Goal: Task Accomplishment & Management: Complete application form

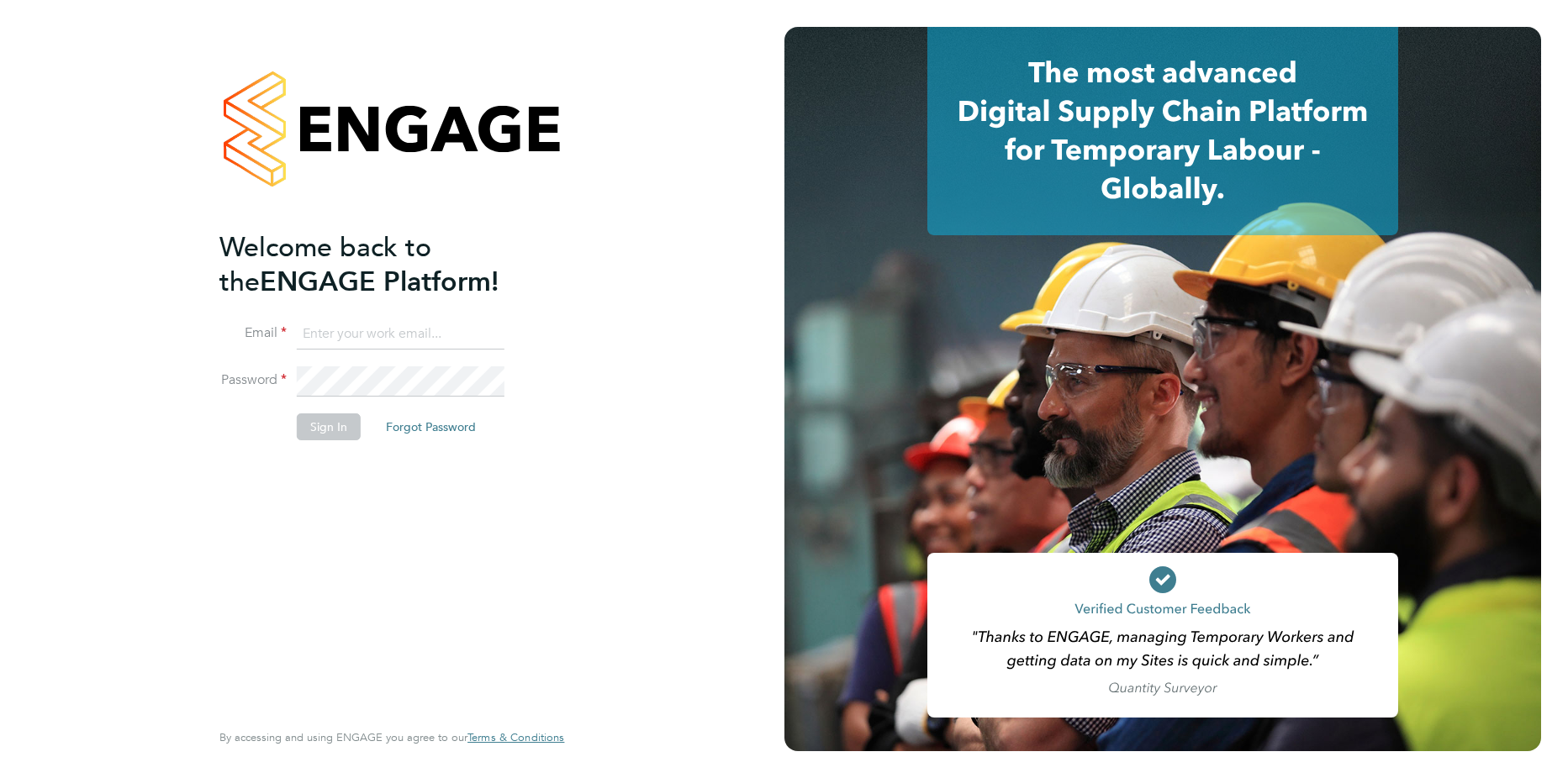
type input "mihai.balan@cpplc.com"
click at [321, 432] on button "Sign In" at bounding box center [328, 427] width 64 height 27
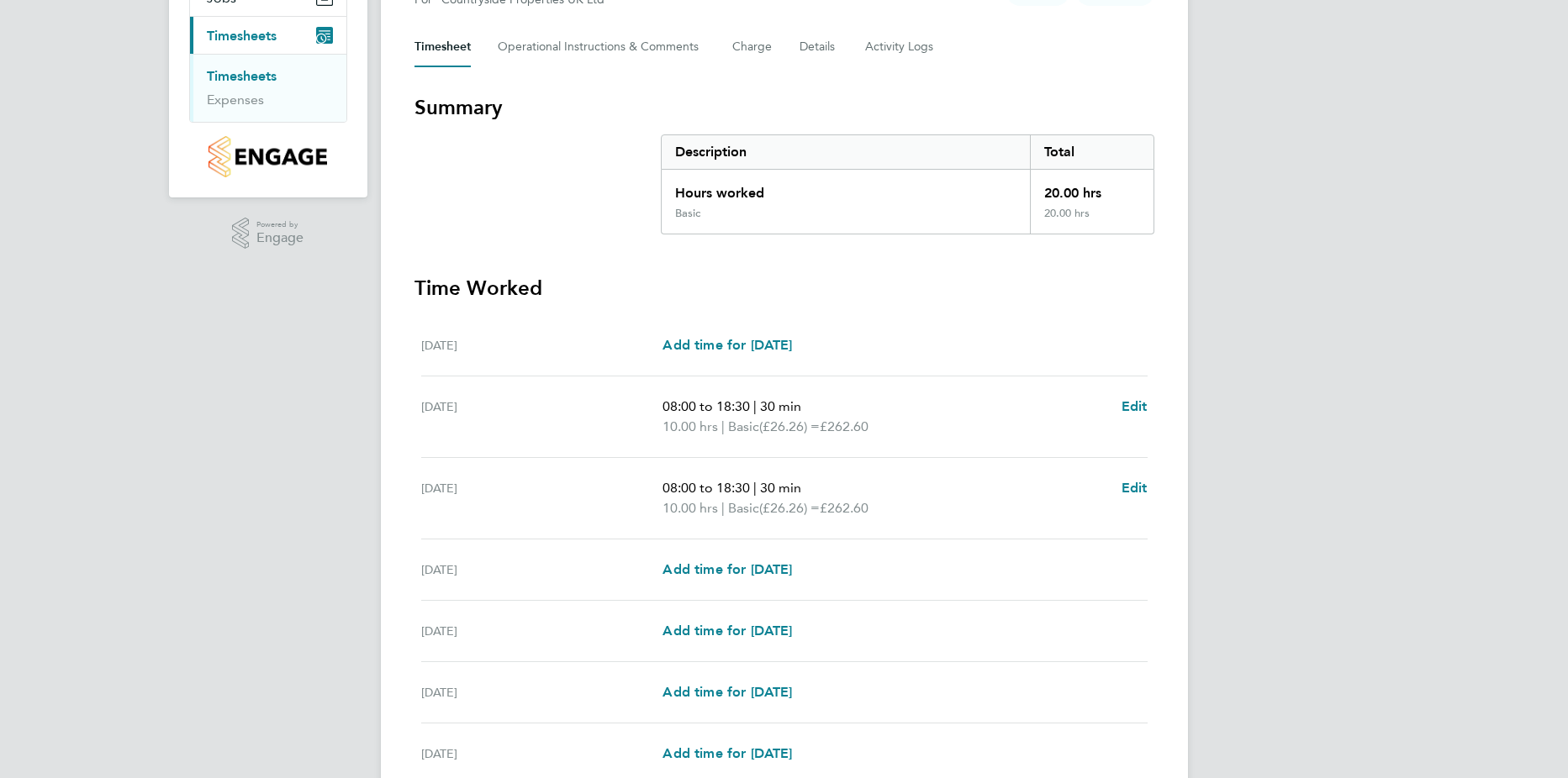
scroll to position [224, 0]
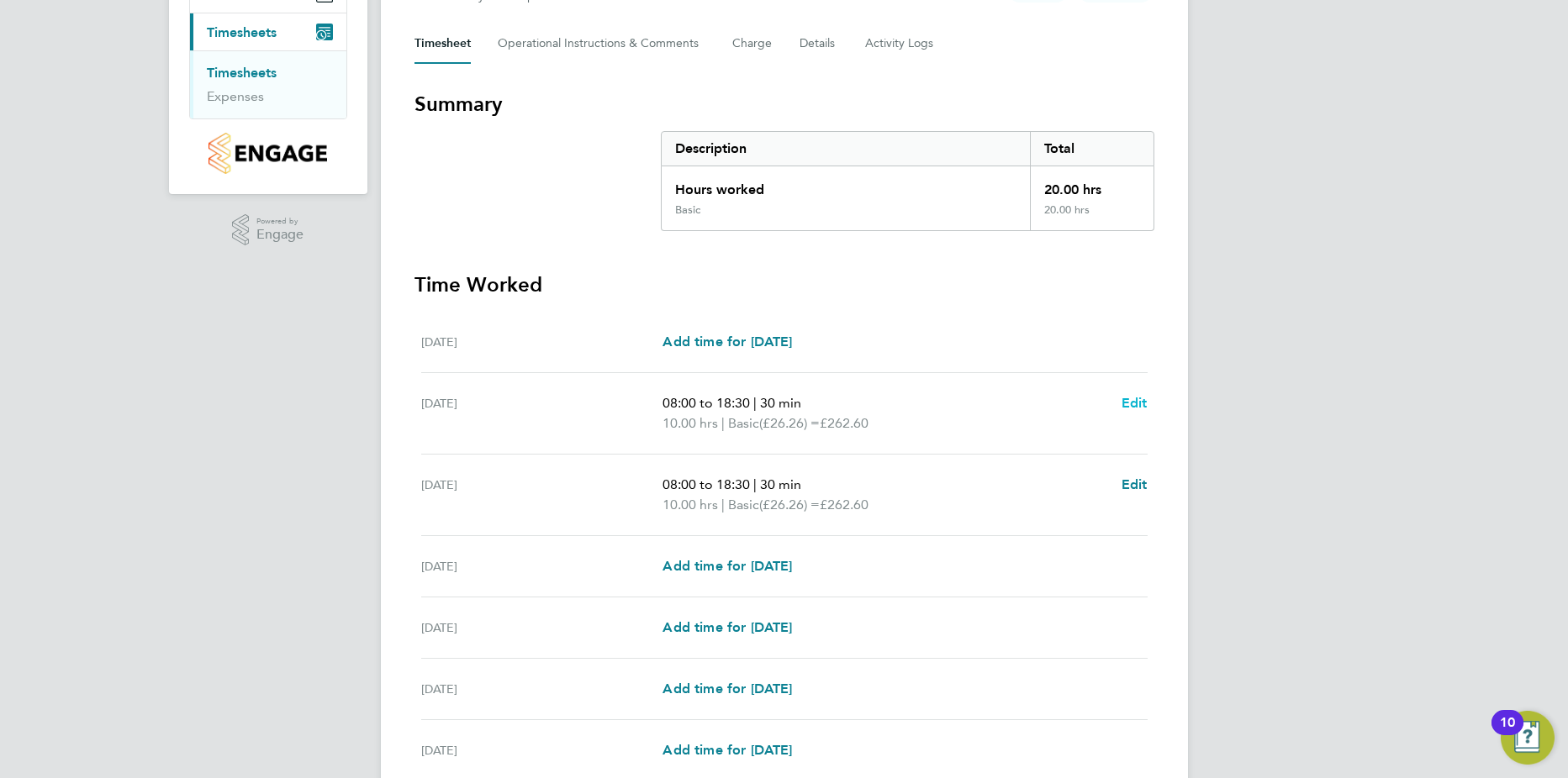
click at [1131, 400] on span "Edit" at bounding box center [1134, 403] width 26 height 16
select select "30"
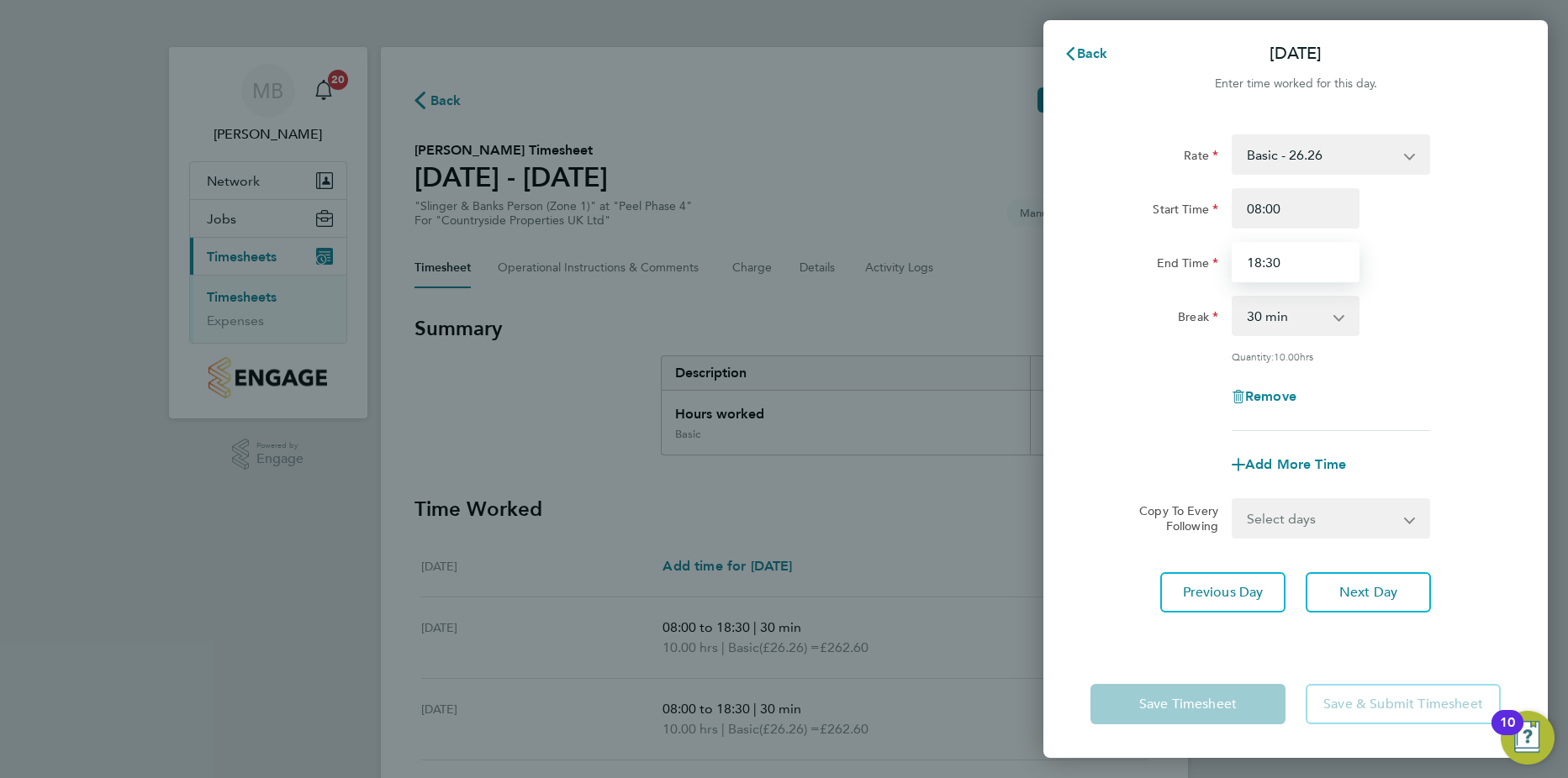
click at [1257, 266] on input "18:30" at bounding box center [1295, 262] width 128 height 41
type input "17:30"
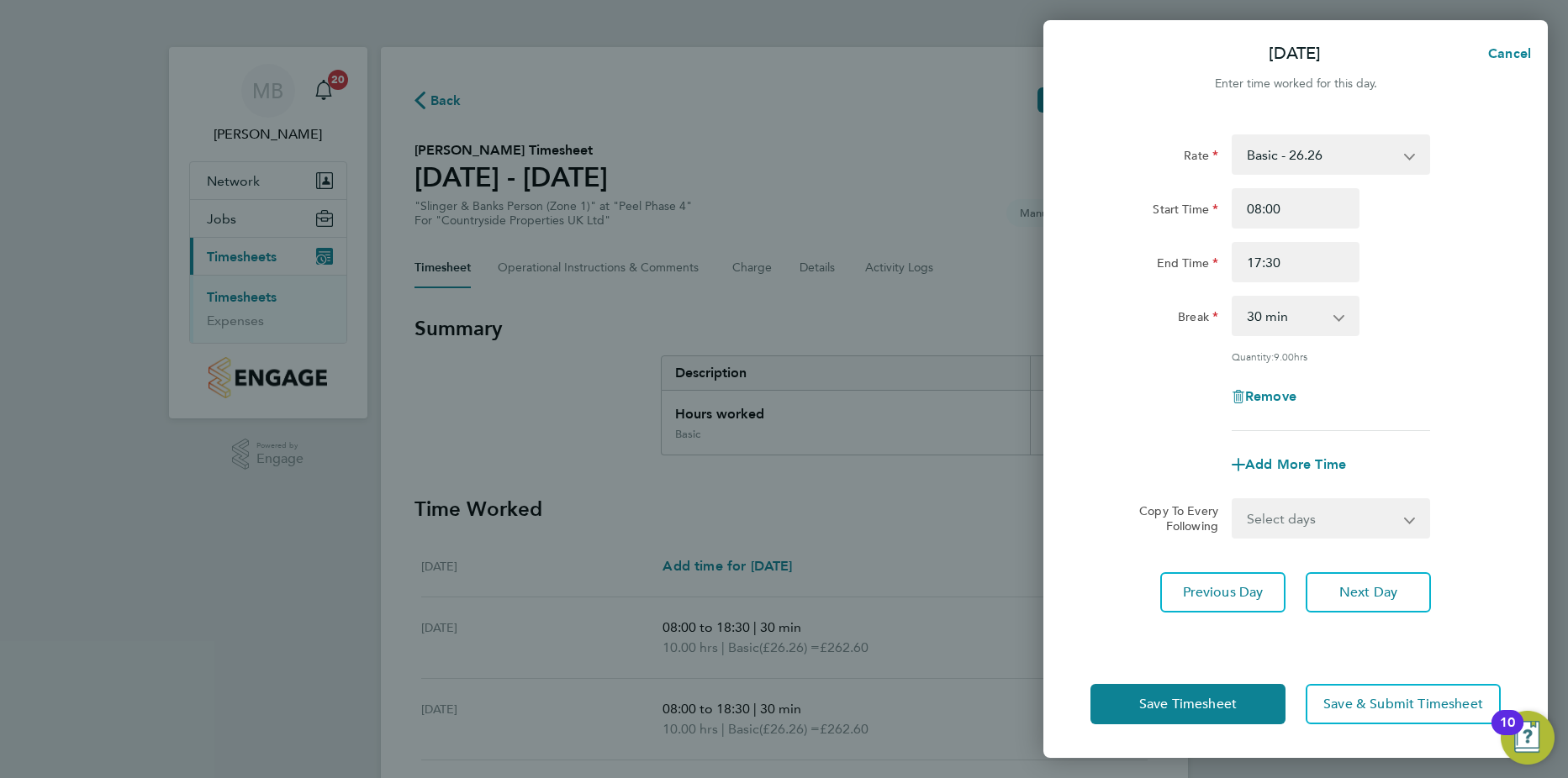
click at [1479, 352] on div "Quantity: 9.00 hrs" at bounding box center [1295, 356] width 423 height 14
click at [1351, 582] on button "Next Day" at bounding box center [1367, 593] width 125 height 41
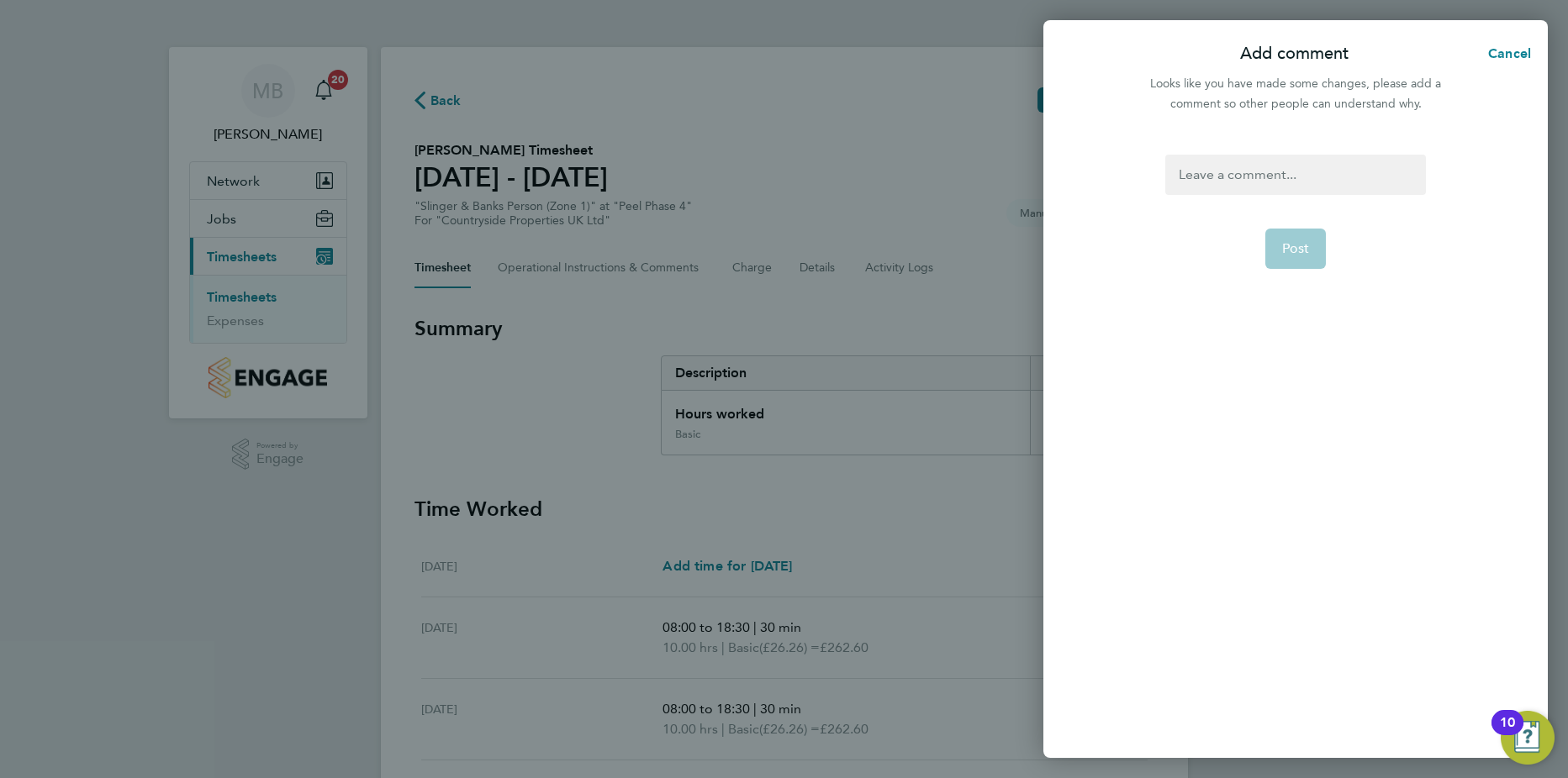
click at [1208, 179] on div at bounding box center [1295, 175] width 259 height 41
click at [1300, 246] on span "Post" at bounding box center [1295, 249] width 28 height 17
select select "30"
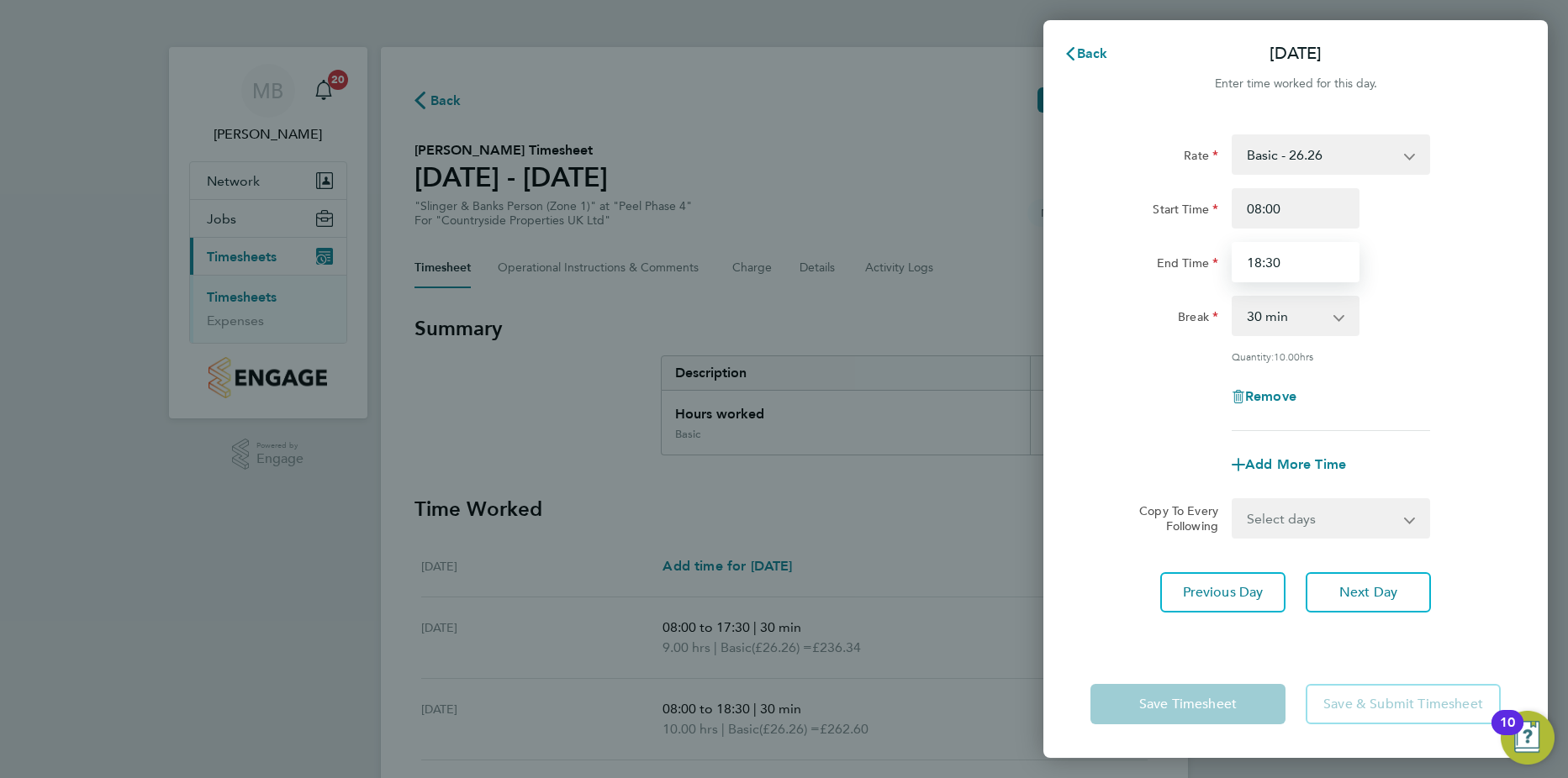
click at [1259, 260] on input "18:30" at bounding box center [1295, 262] width 128 height 41
type input "17:30"
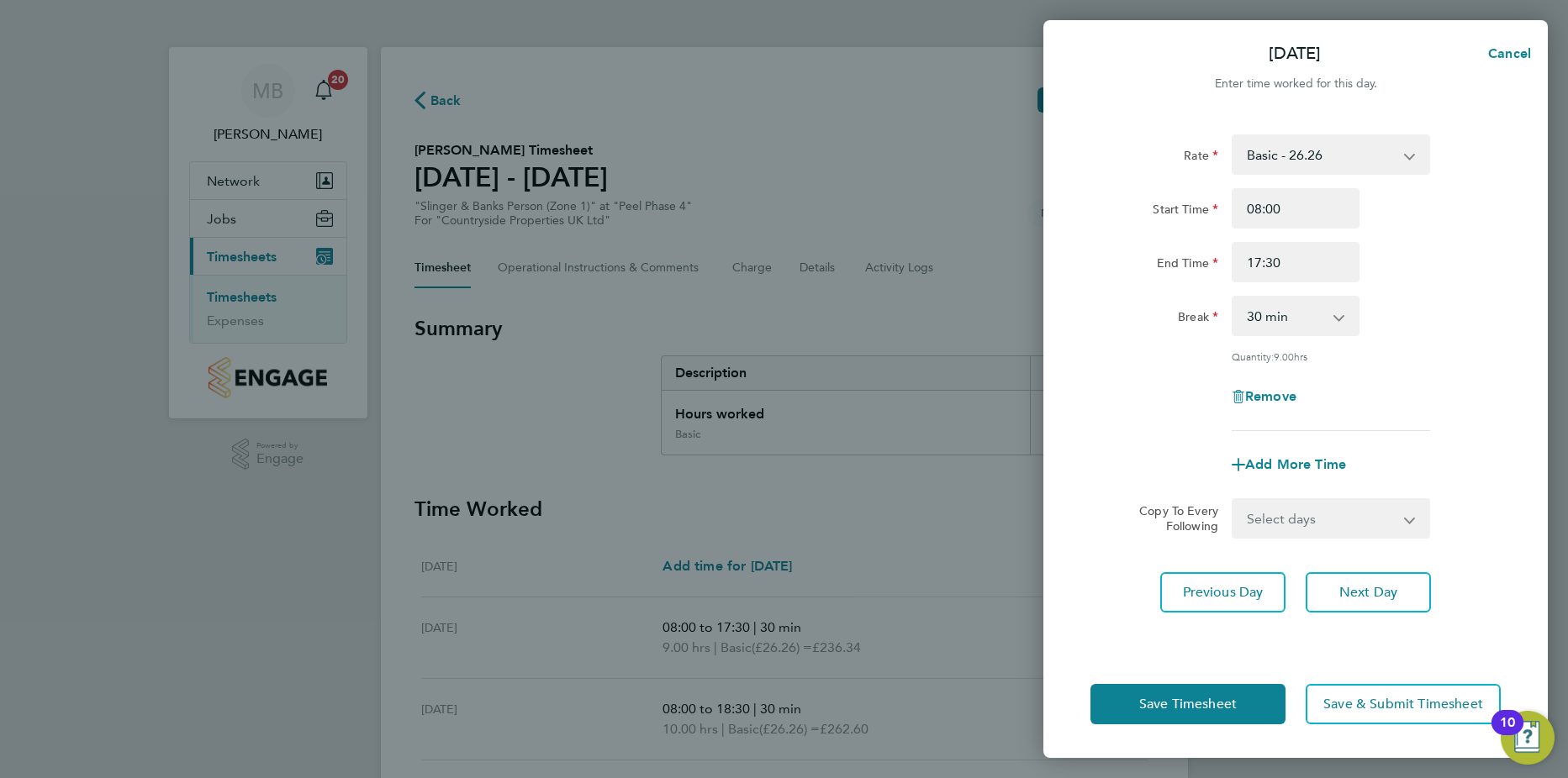
click at [1451, 321] on div "Break 0 min 15 min 30 min 45 min 60 min 75 min 90 min" at bounding box center [1295, 316] width 423 height 41
click at [1424, 708] on span "Save & Submit Timesheet" at bounding box center [1402, 704] width 159 height 17
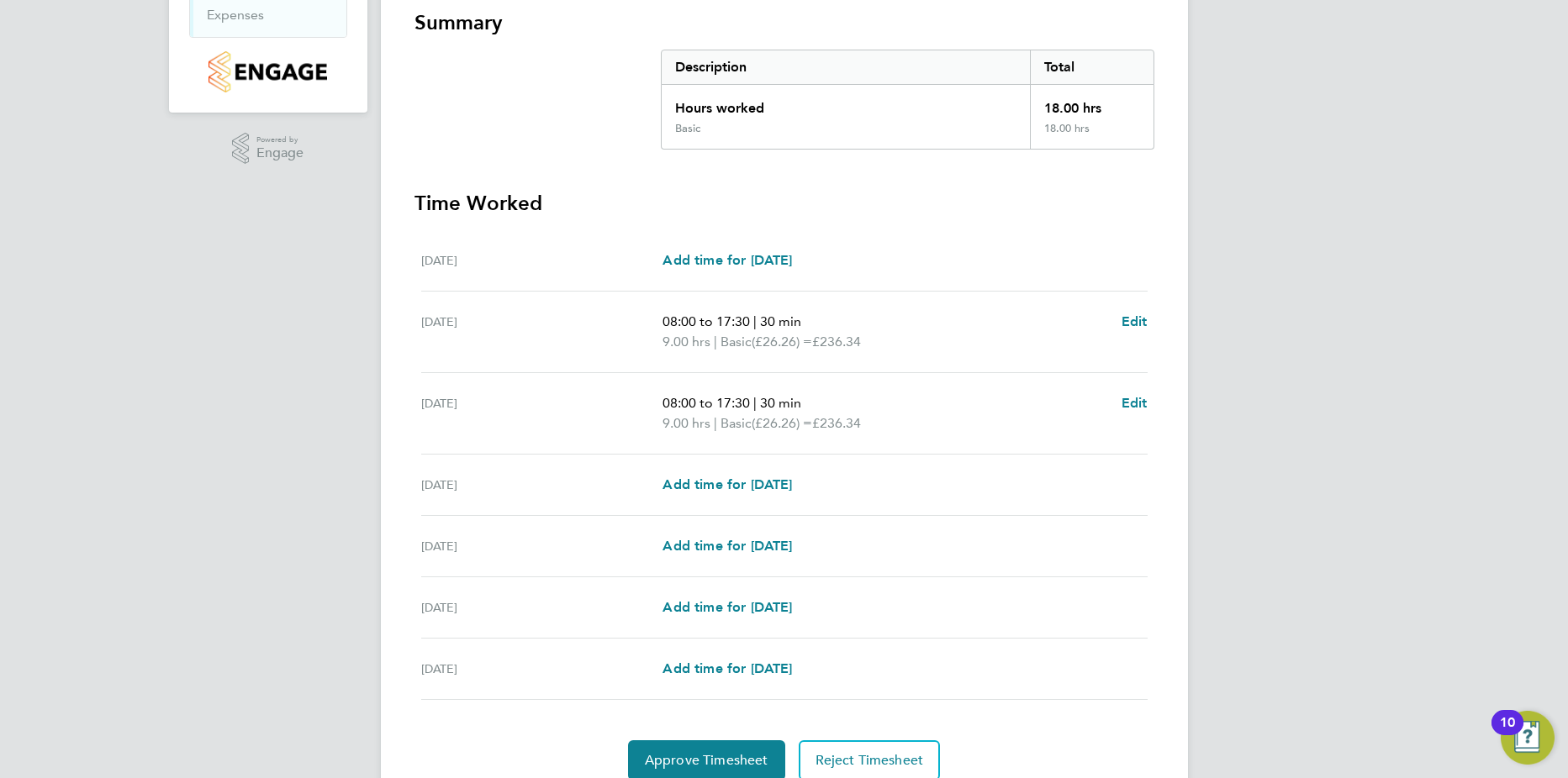
scroll to position [375, 0]
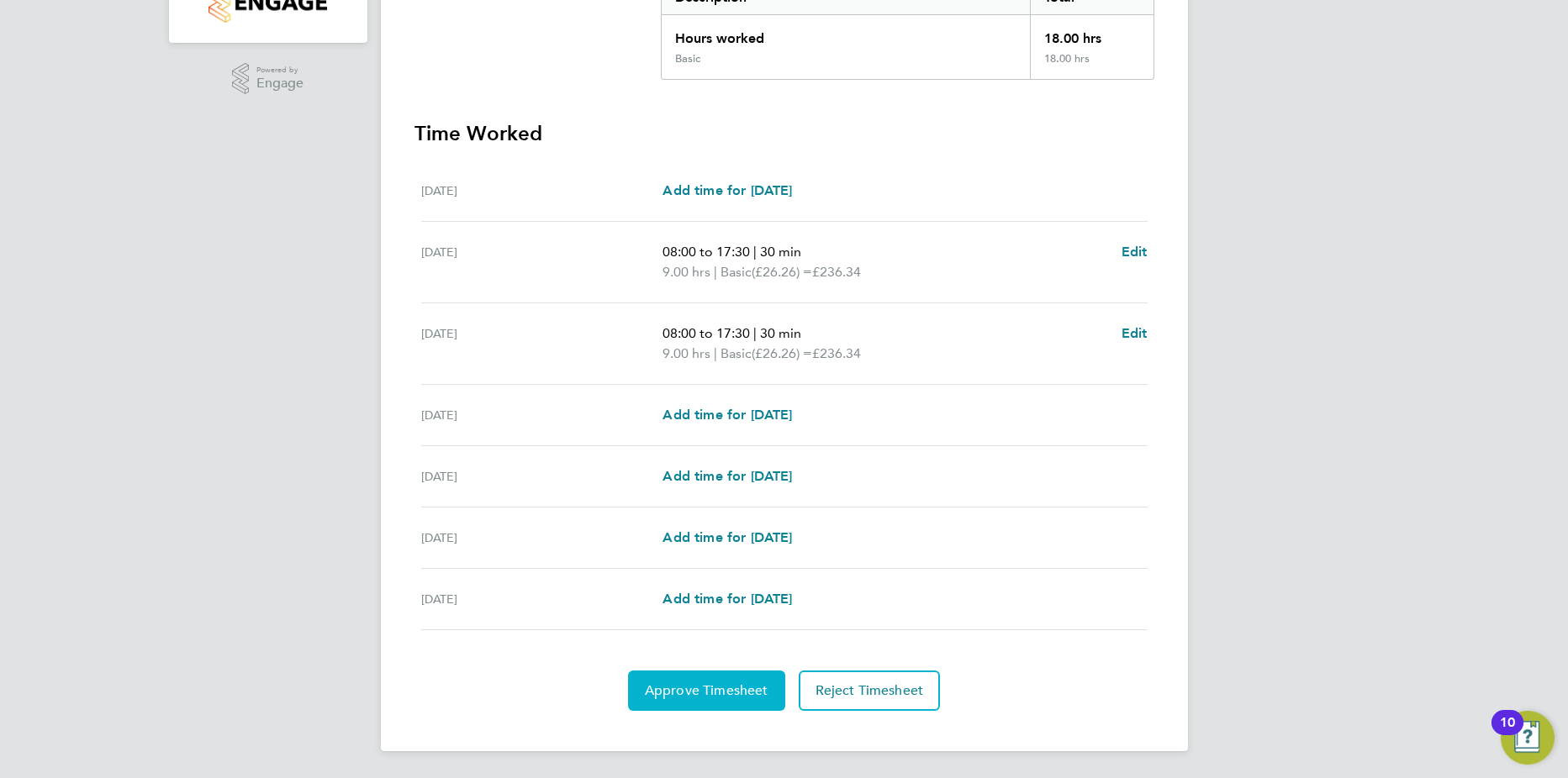
click at [725, 691] on span "Approve Timesheet" at bounding box center [706, 691] width 123 height 17
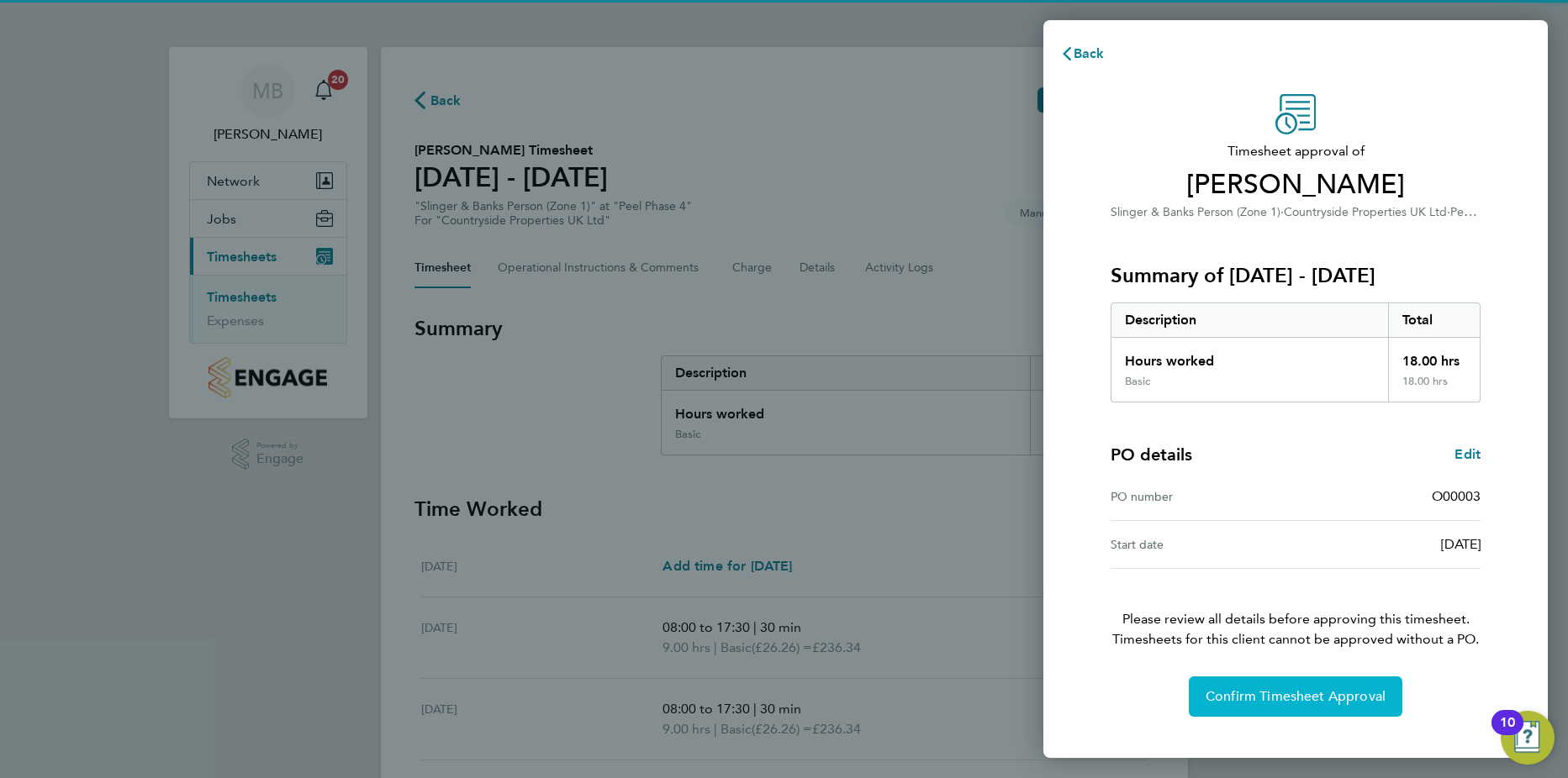
click at [1279, 705] on button "Confirm Timesheet Approval" at bounding box center [1295, 696] width 213 height 41
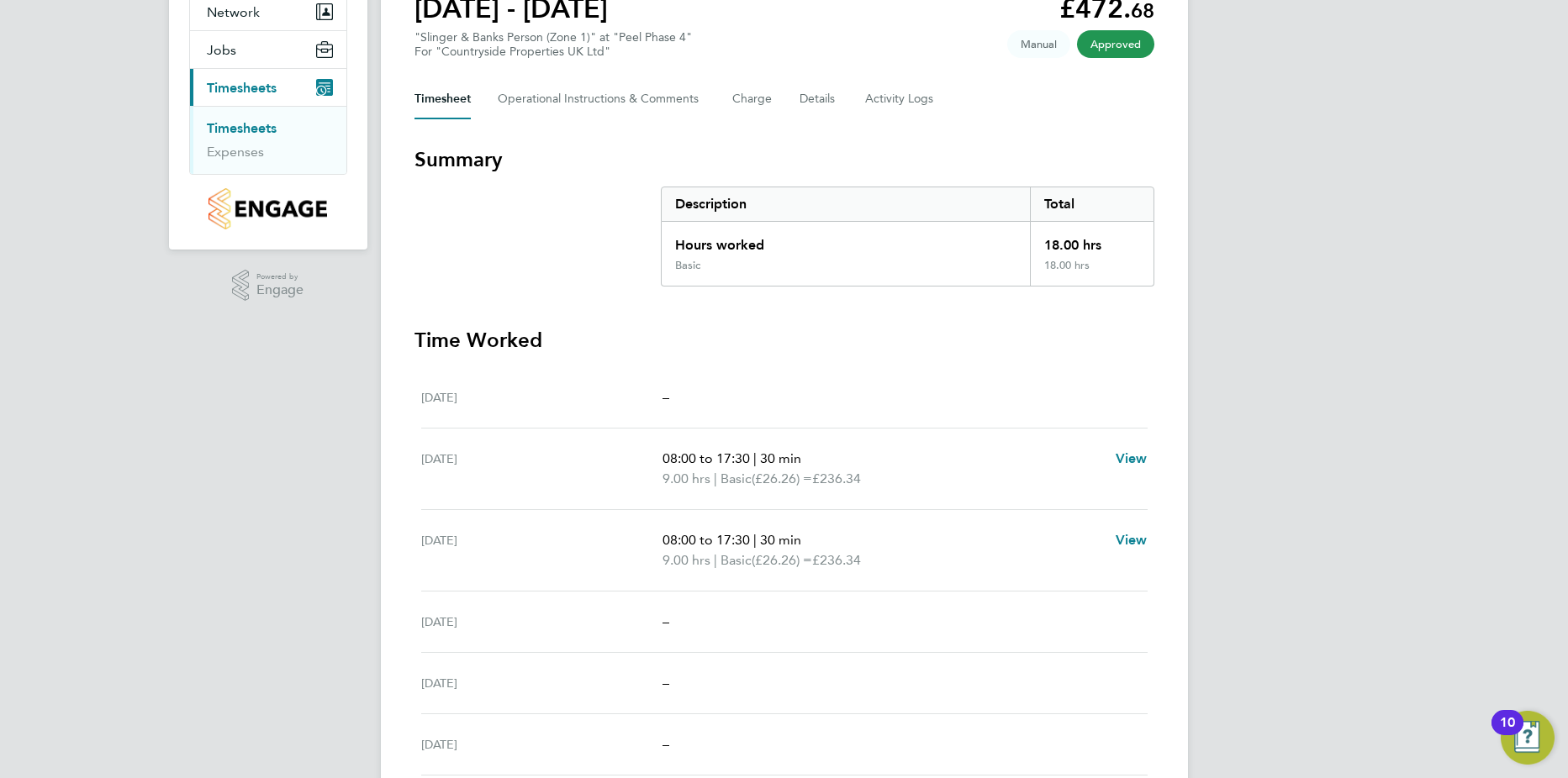
scroll to position [295, 0]
